Goal: Download file/media

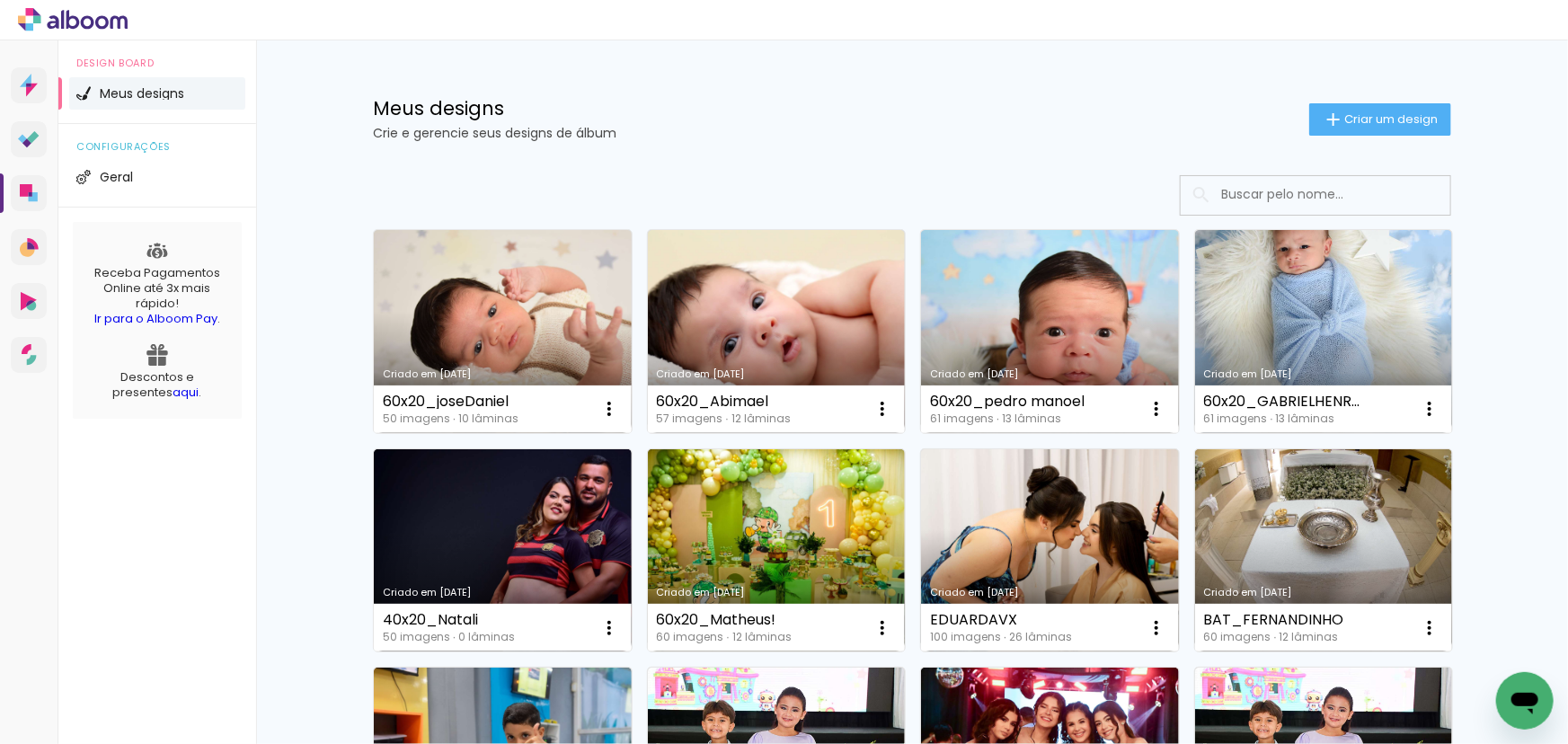
click at [1319, 193] on input at bounding box center [1340, 194] width 256 height 37
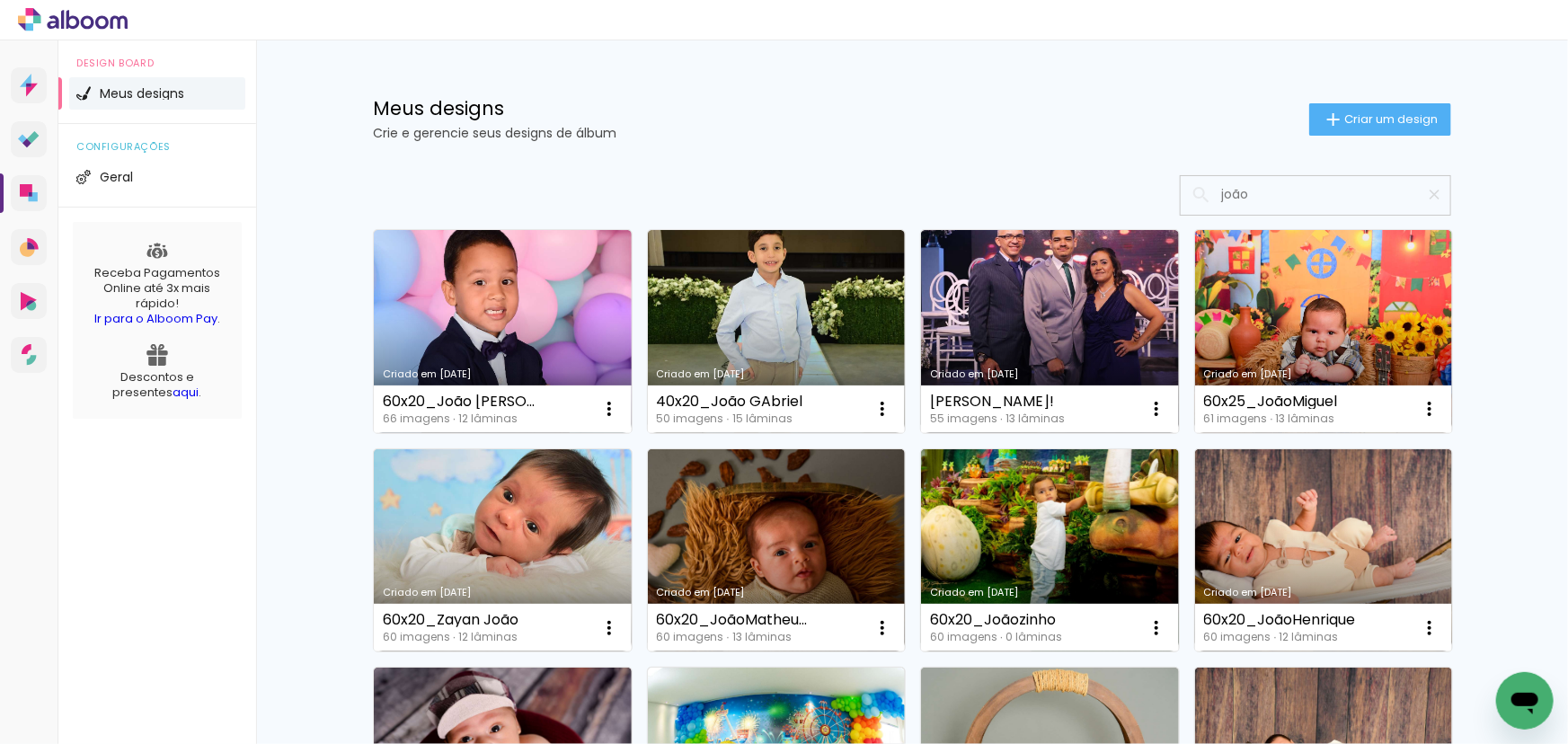
type input "joão"
type paper-input "joão"
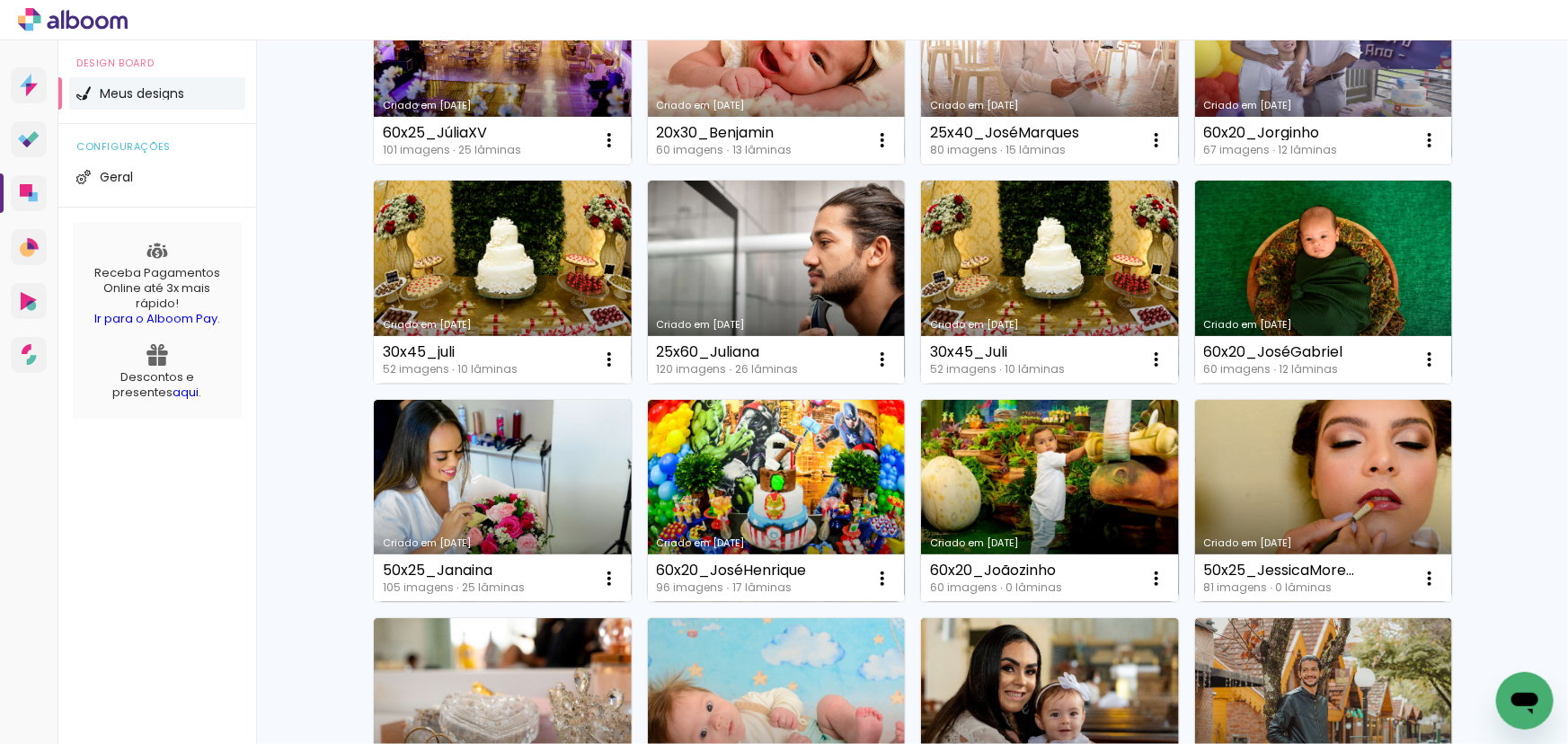
scroll to position [2220, 0]
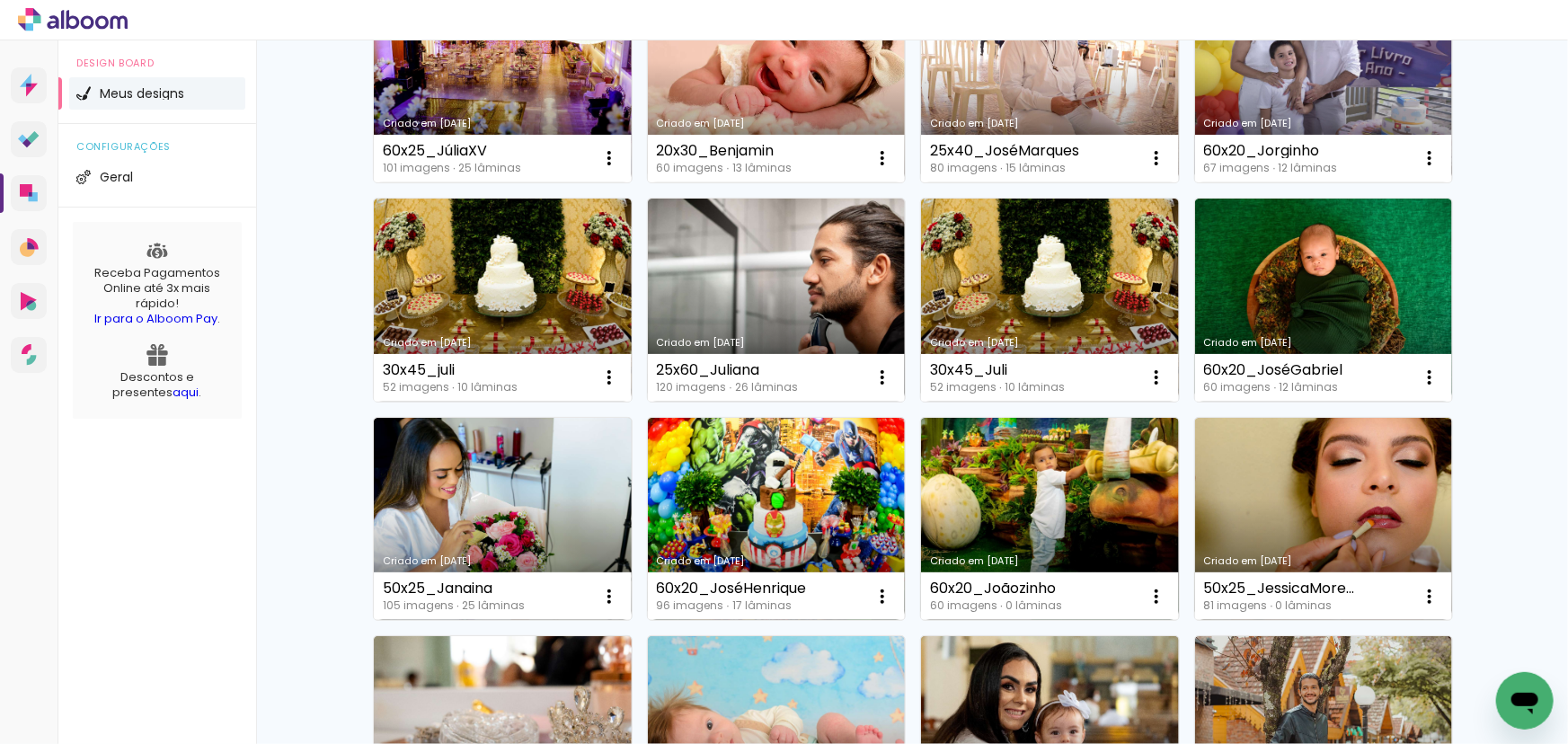
type input "j"
type paper-input "j"
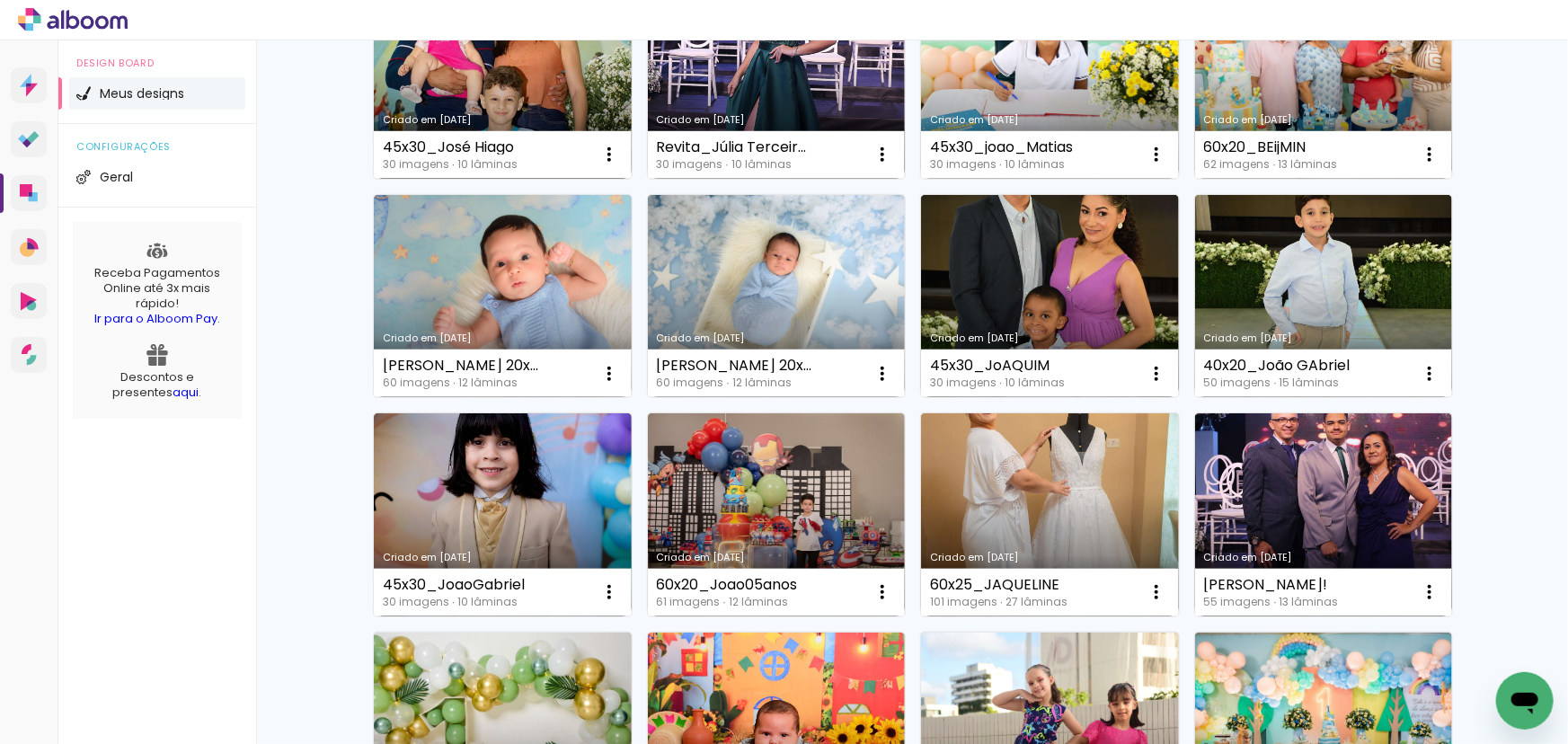
scroll to position [587, 0]
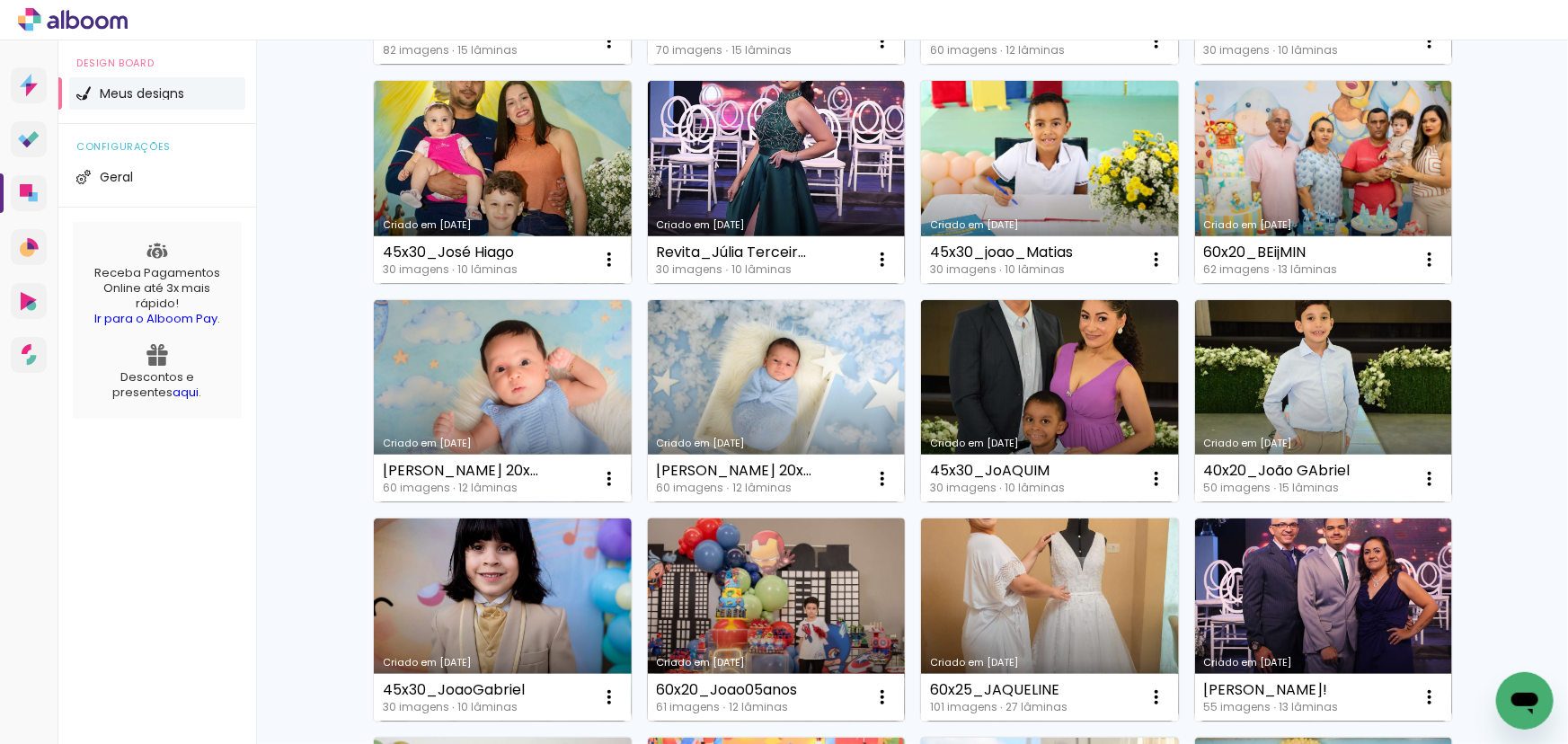
click at [737, 568] on link "Criado em [DATE]" at bounding box center [777, 620] width 258 height 203
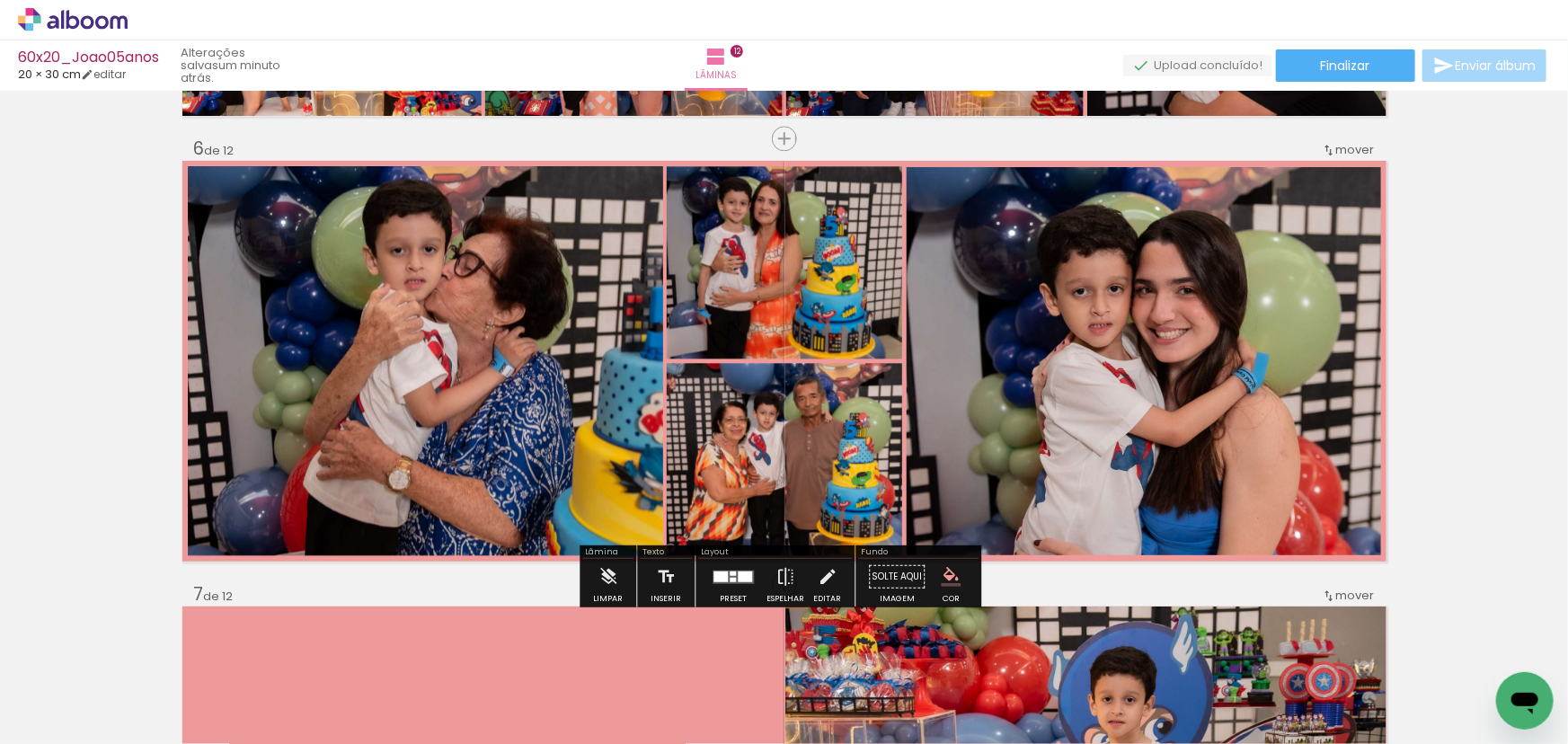
scroll to position [2206, 0]
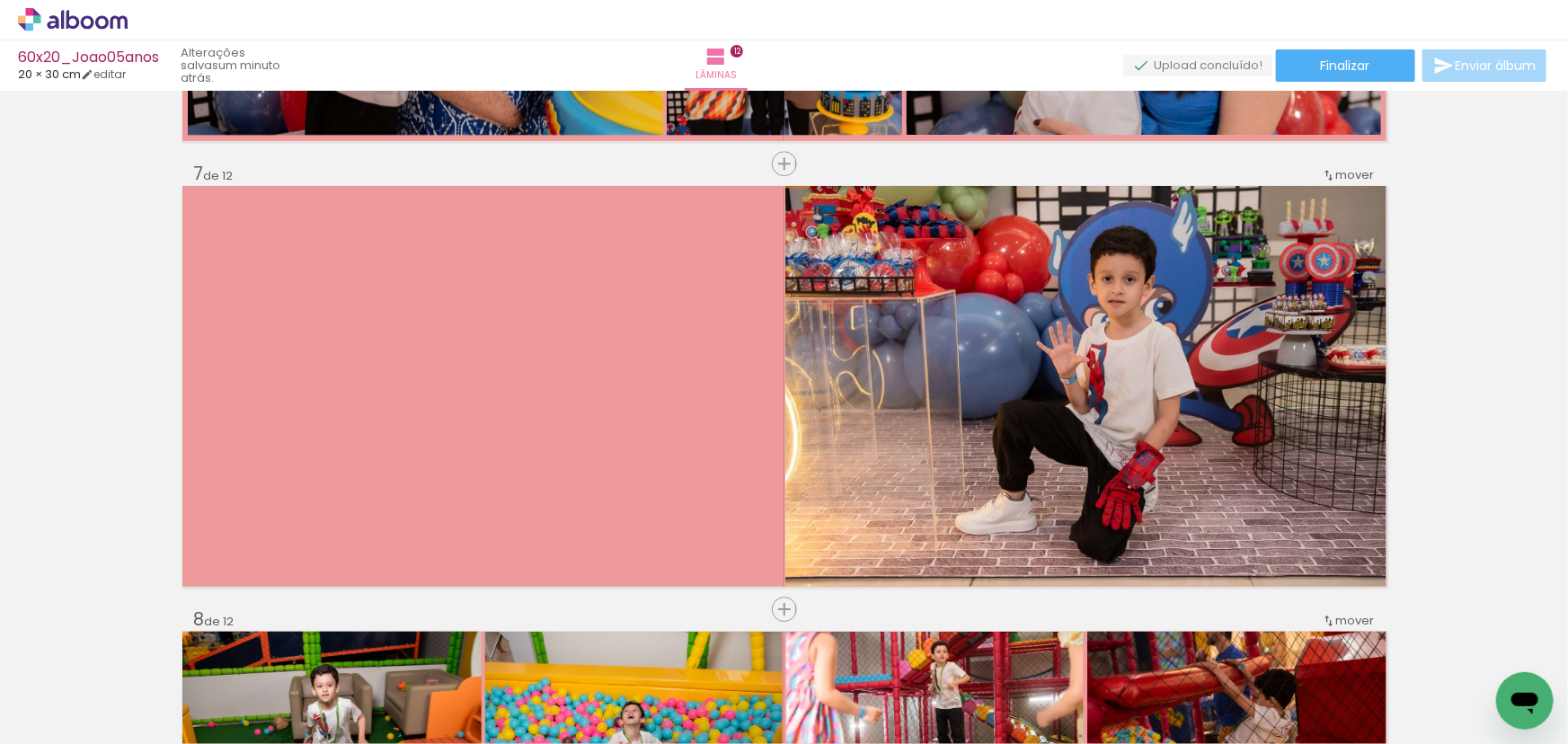
scroll to position [2627, 0]
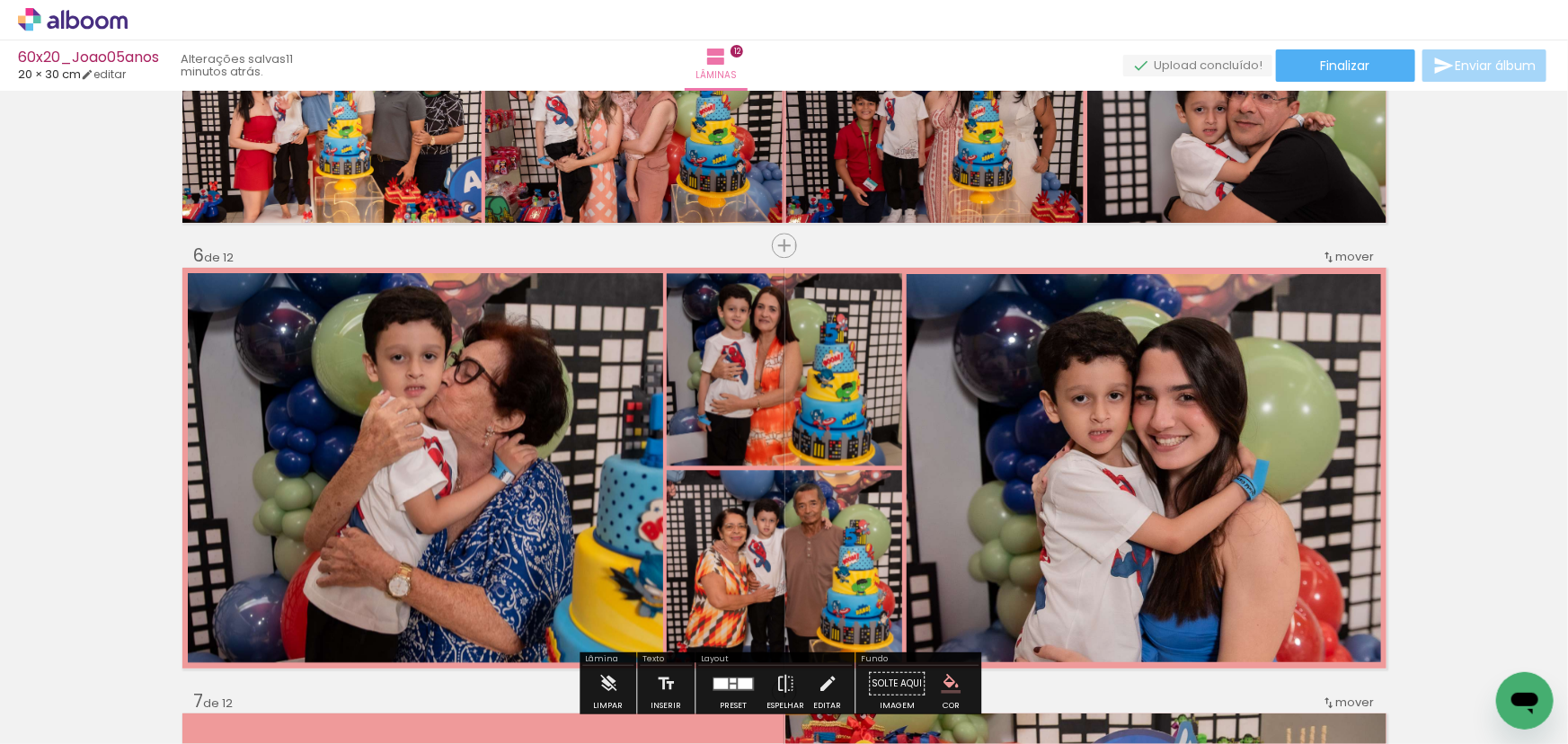
scroll to position [2206, 0]
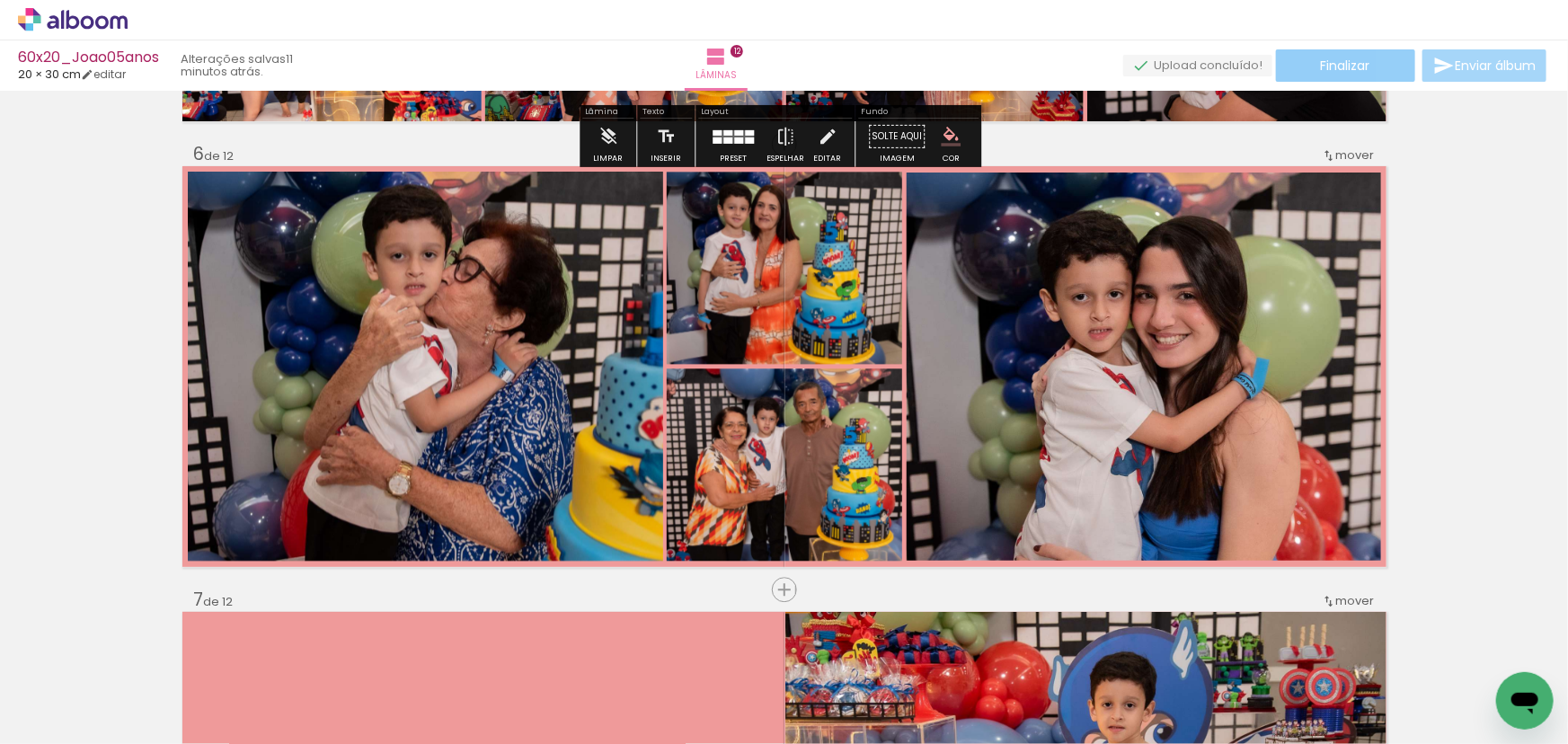
click at [1330, 76] on paper-button "Finalizar" at bounding box center [1346, 65] width 139 height 32
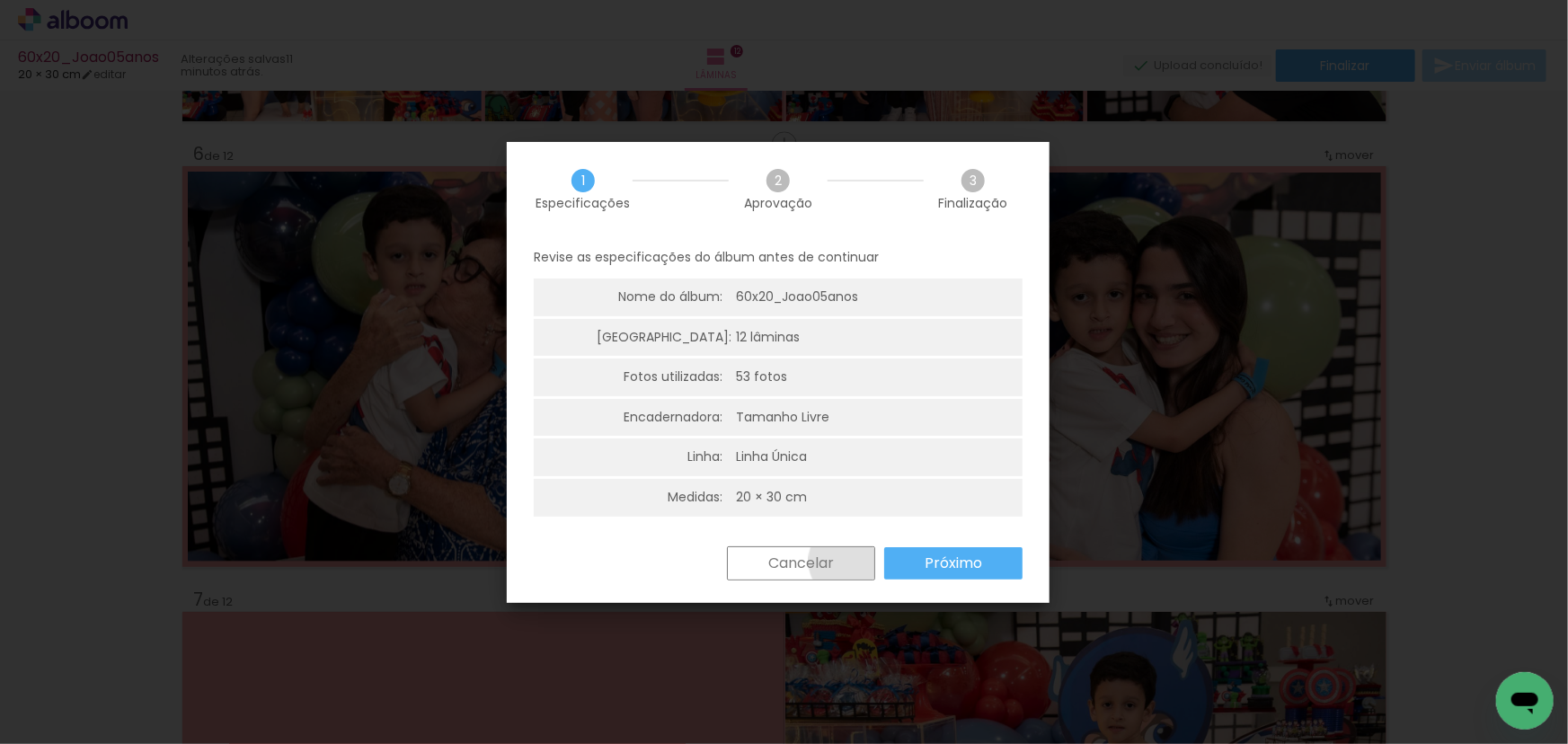
click at [849, 560] on paper-button "Cancelar" at bounding box center [801, 563] width 148 height 34
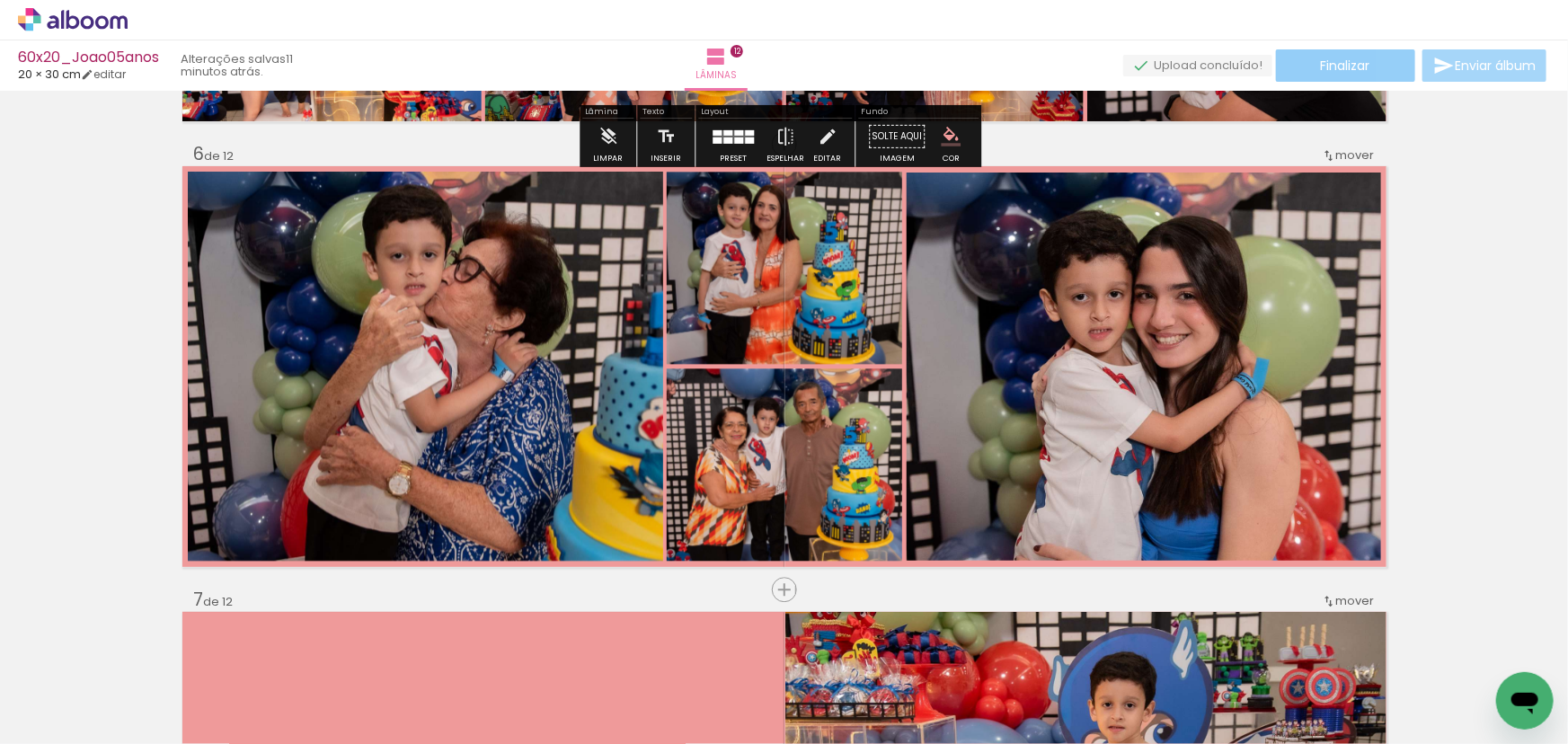
click at [1321, 75] on paper-button "Finalizar" at bounding box center [1346, 65] width 139 height 32
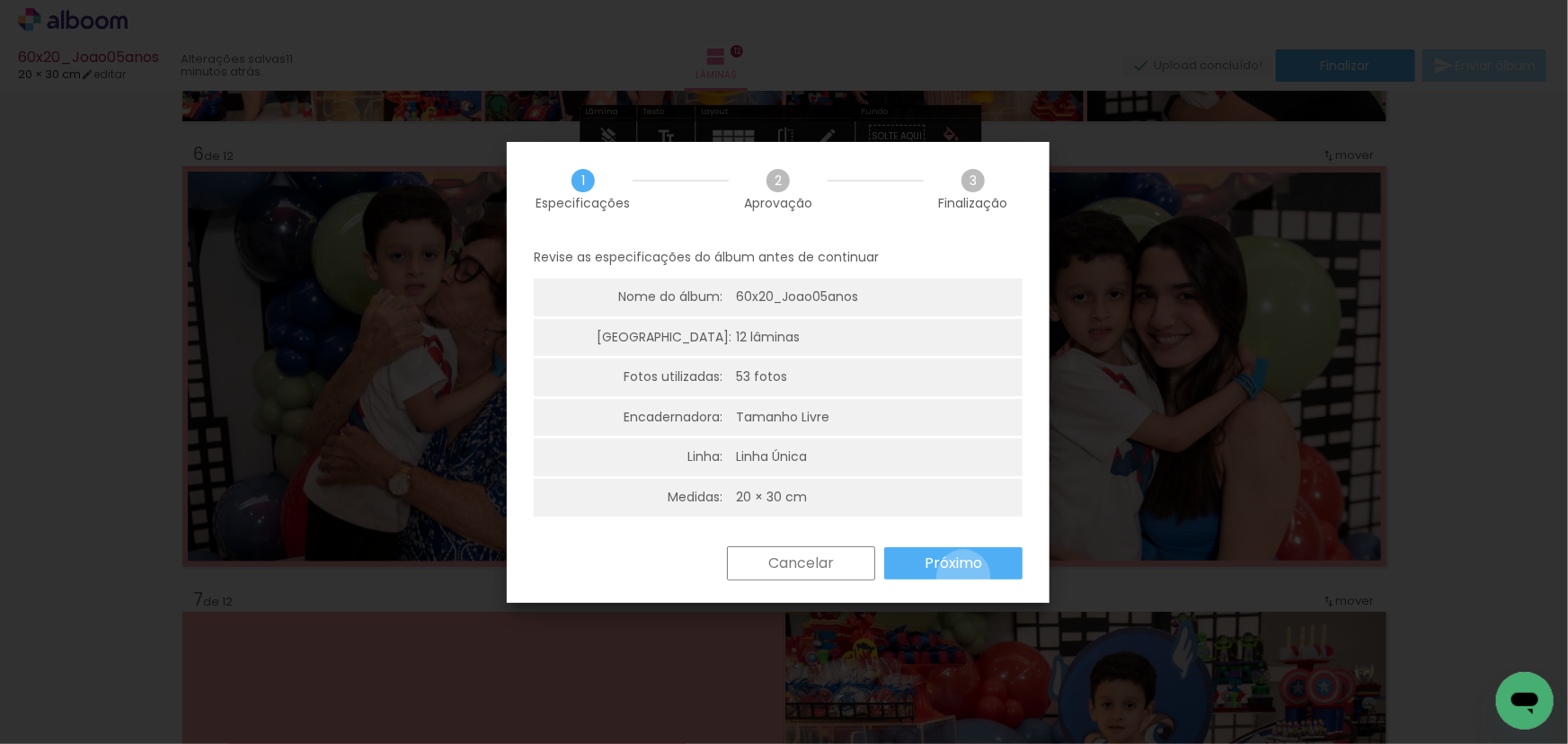
click at [963, 576] on paper-button "Próximo" at bounding box center [953, 562] width 138 height 32
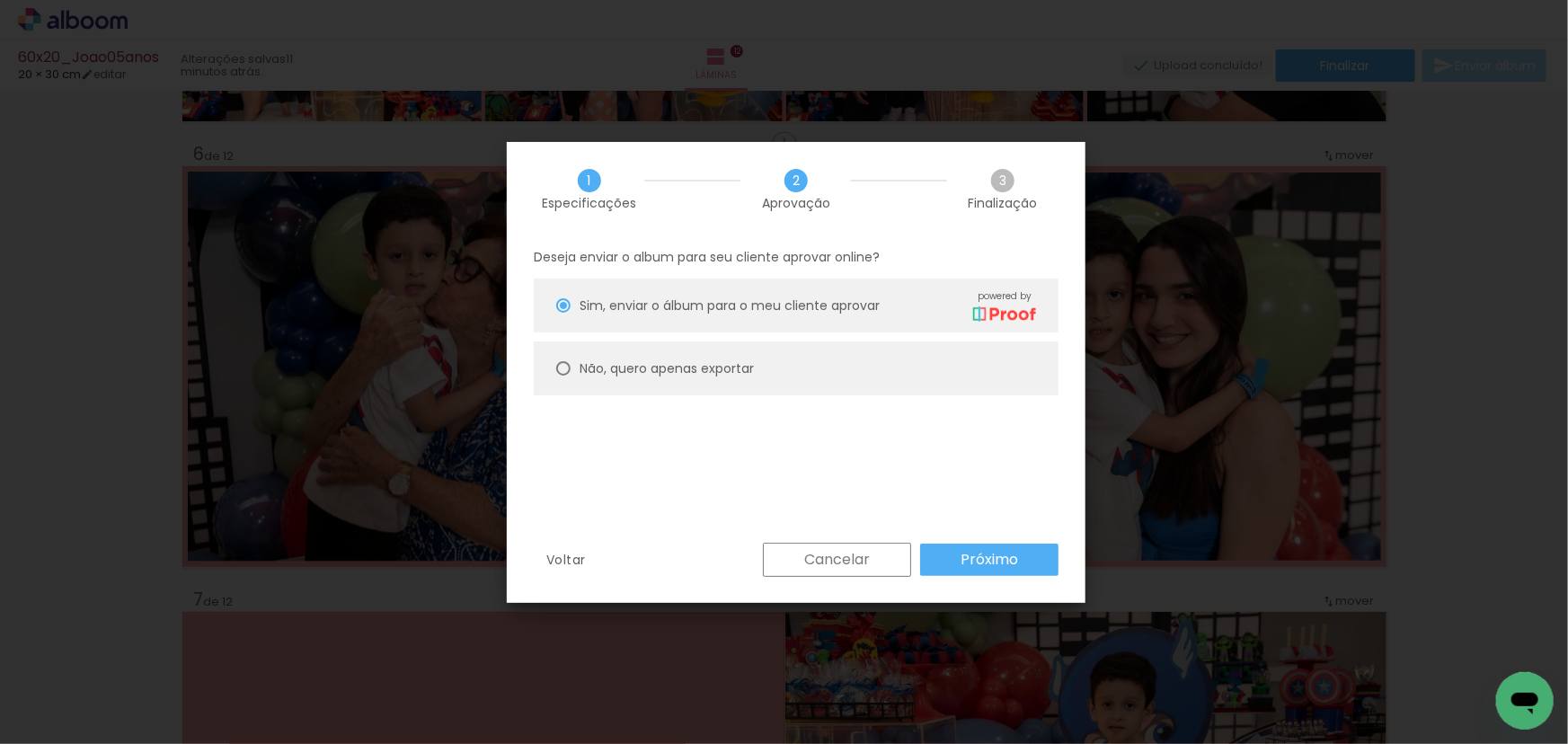
click at [0, 0] on slot "Não, quero apenas exportar" at bounding box center [0, 0] width 0 height 0
type paper-radio-button "on"
click at [0, 0] on slot "Próximo" at bounding box center [0, 0] width 0 height 0
type input "Alta, 300 DPI"
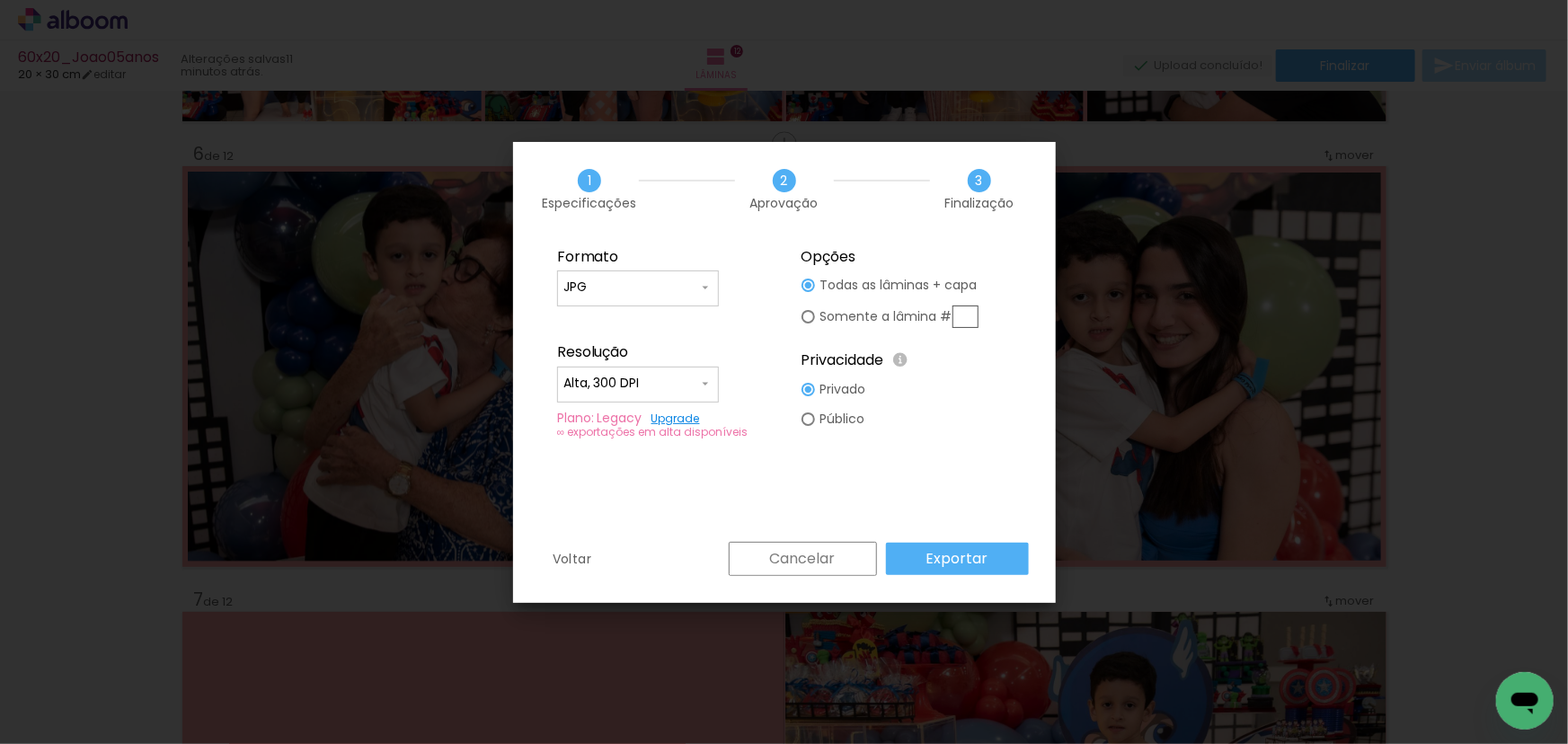
click at [965, 319] on input "text" at bounding box center [965, 316] width 26 height 22
type paper-radio-button "on"
type input "6"
click at [0, 0] on slot "Exportar" at bounding box center [0, 0] width 0 height 0
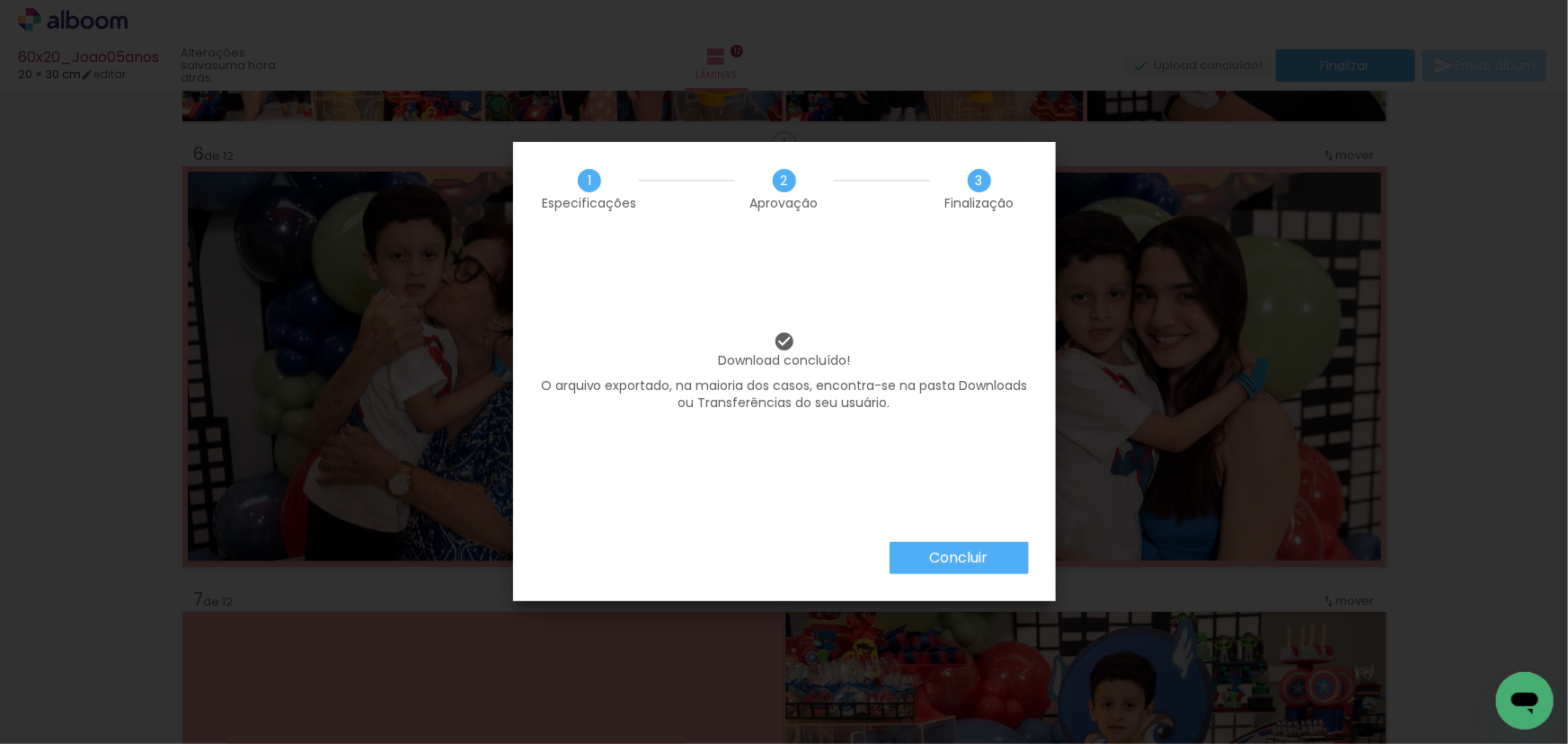
scroll to position [2206, 0]
